Goal: Find specific page/section: Find specific page/section

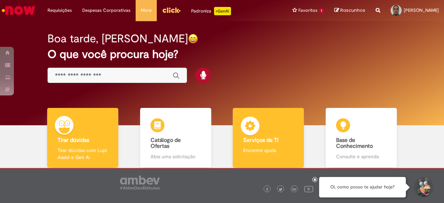
click at [275, 134] on div "Serviços de TI Serviços de TI Encontre ajuda" at bounding box center [268, 138] width 71 height 60
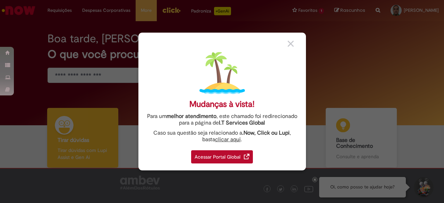
click at [216, 158] on div "Acessar Portal Global" at bounding box center [222, 156] width 62 height 13
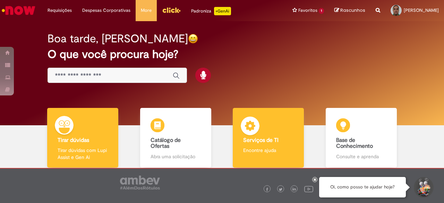
click at [248, 121] on img at bounding box center [250, 127] width 21 height 21
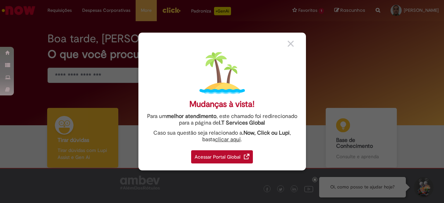
click at [223, 155] on div "Acessar Portal Global" at bounding box center [222, 156] width 62 height 13
